Goal: Task Accomplishment & Management: Manage account settings

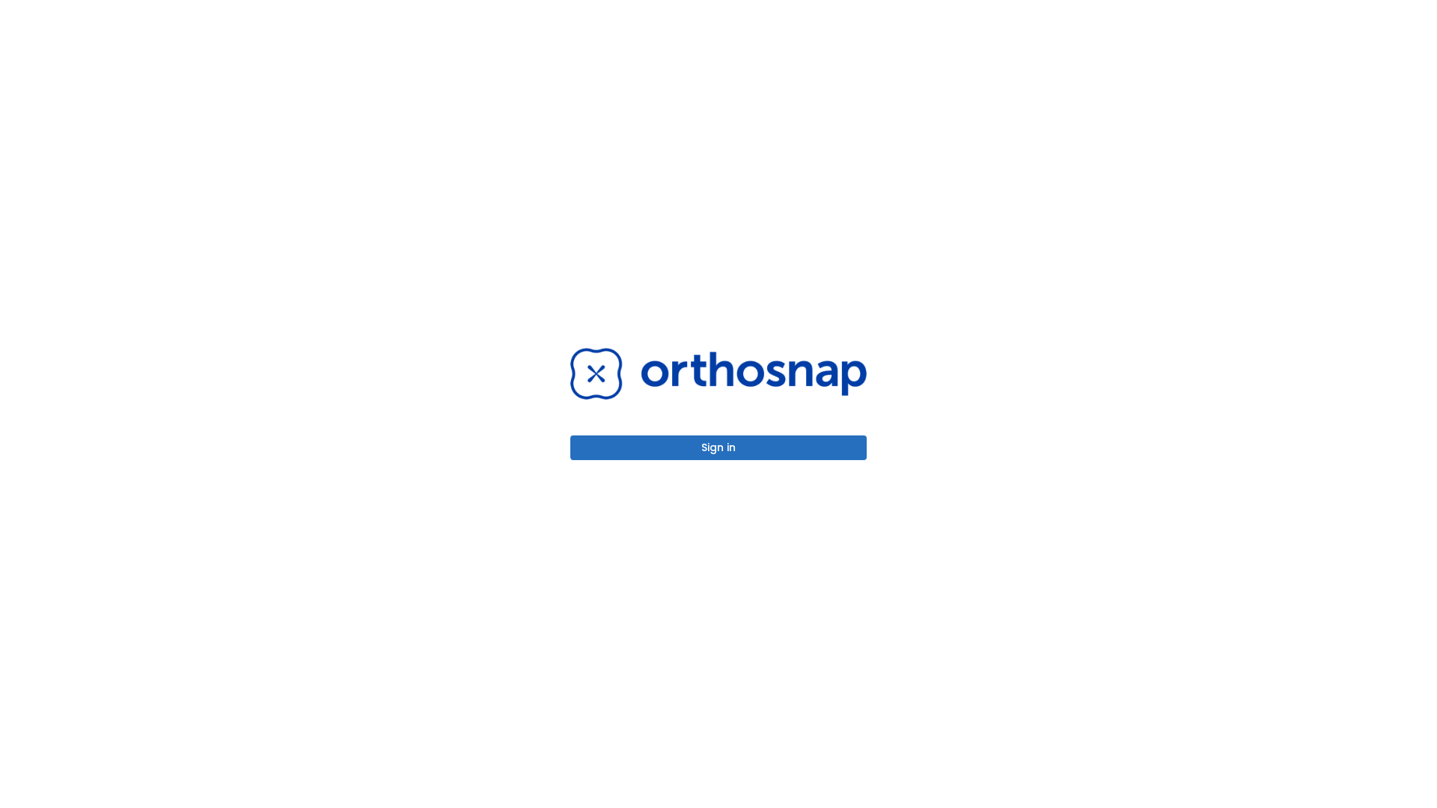
click at [719, 448] on button "Sign in" at bounding box center [718, 448] width 296 height 25
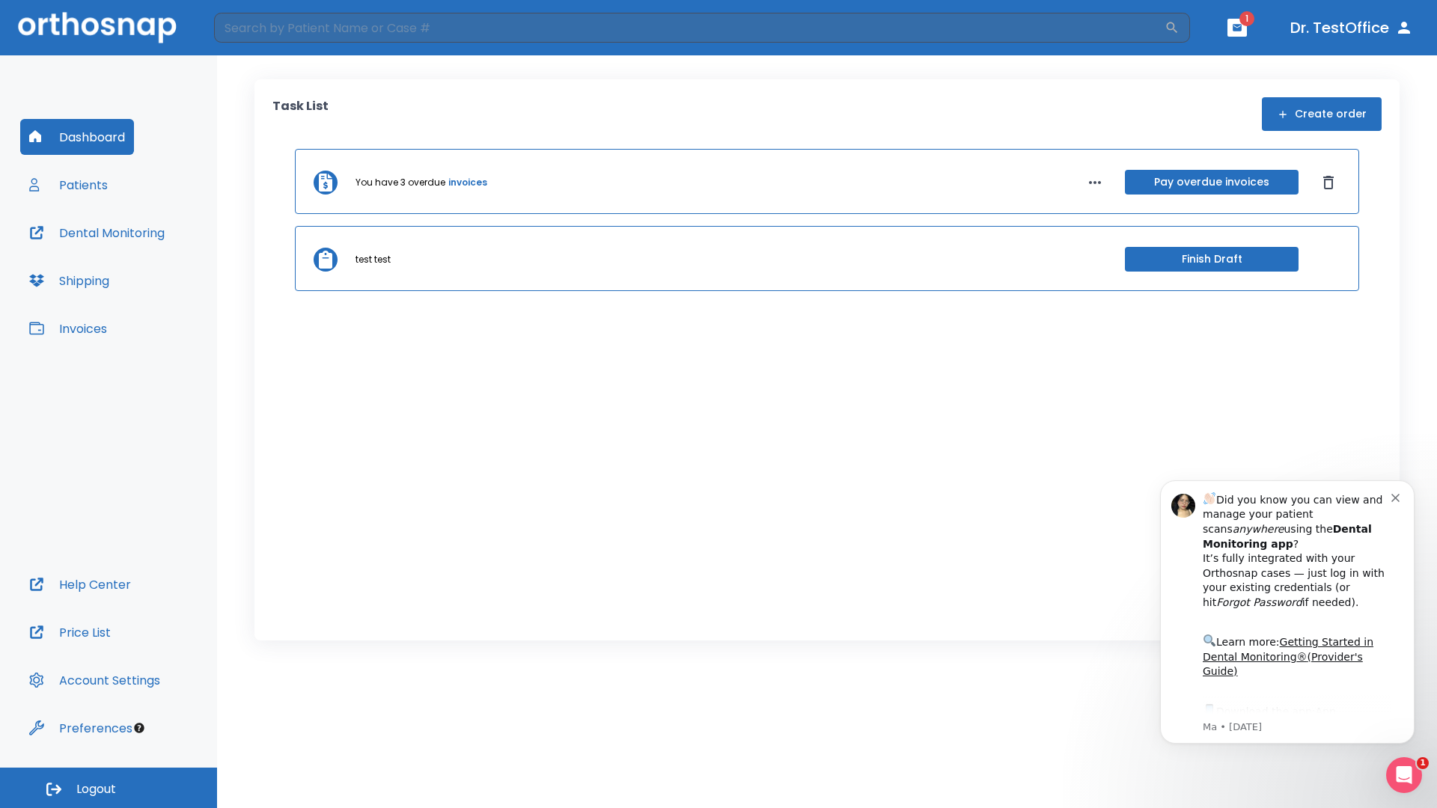
click at [109, 788] on span "Logout" at bounding box center [96, 789] width 40 height 16
